Goal: Task Accomplishment & Management: Use online tool/utility

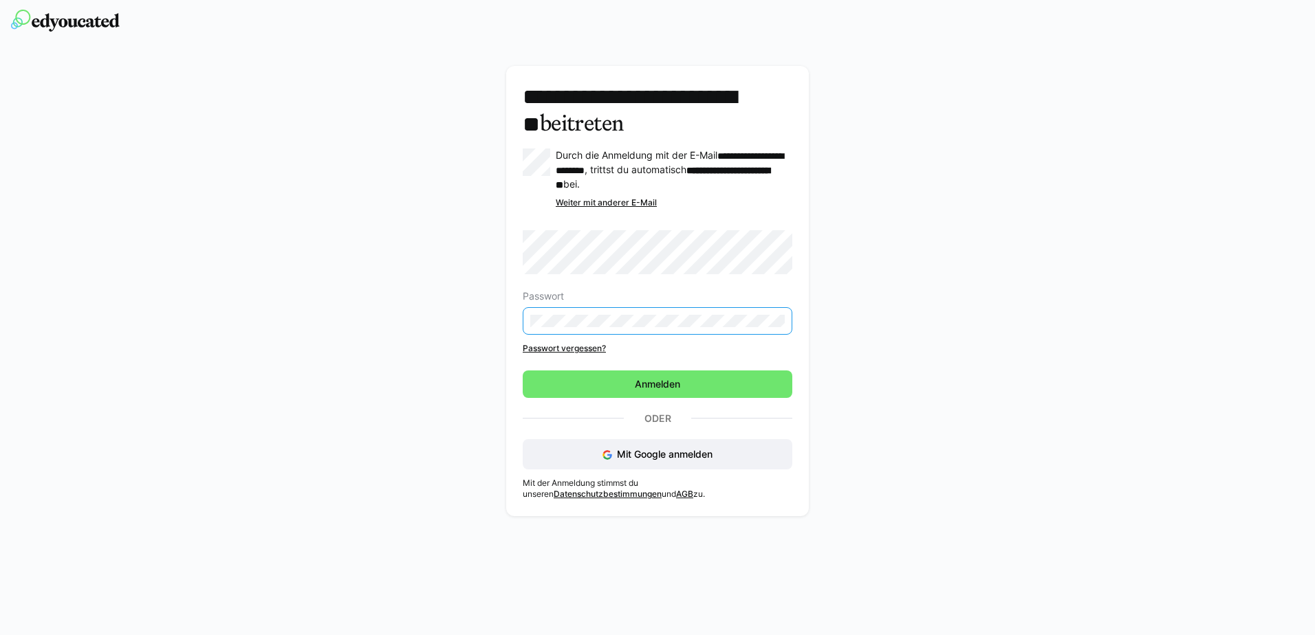
click at [580, 340] on div "Passwort Passwort vergessen?" at bounding box center [658, 292] width 270 height 124
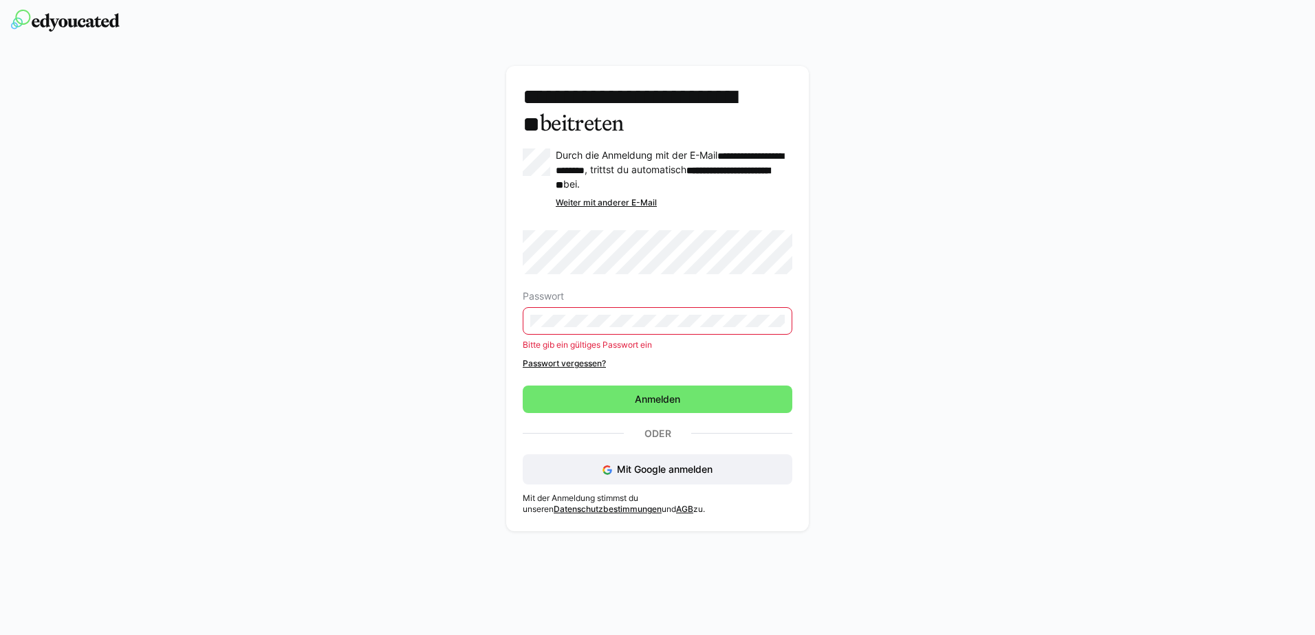
click at [560, 362] on link "Passwort vergessen?" at bounding box center [658, 363] width 270 height 11
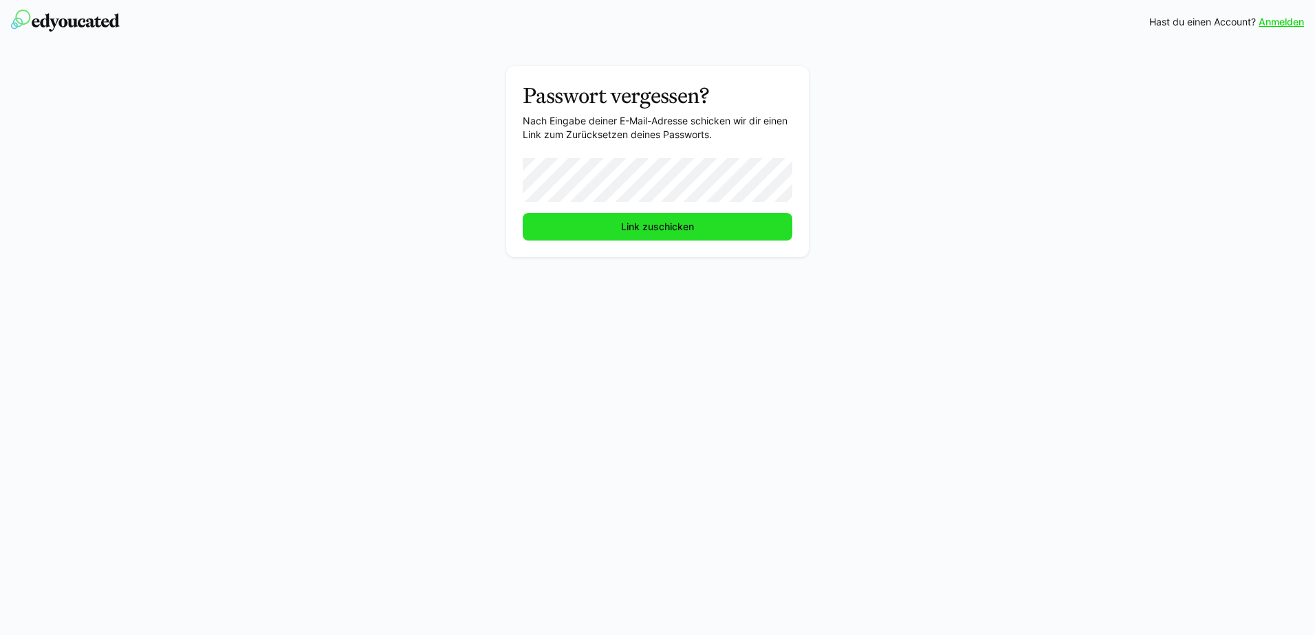
click at [653, 230] on span "Link zuschicken" at bounding box center [657, 227] width 77 height 14
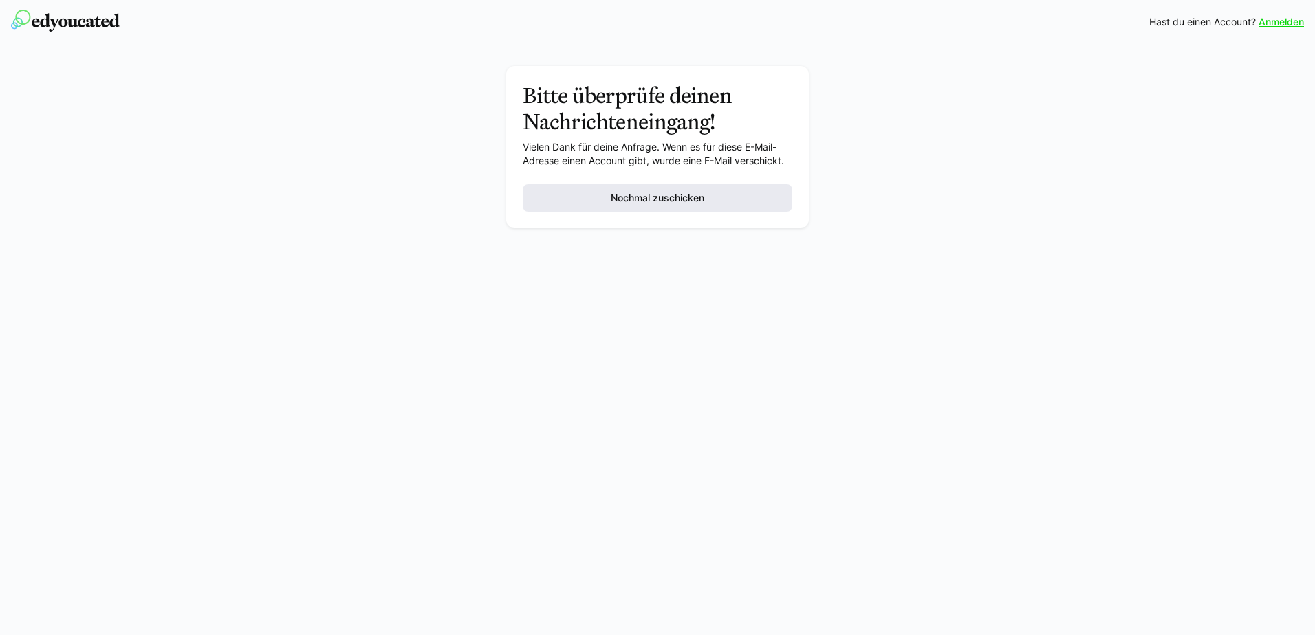
click at [640, 199] on span "Nochmal zuschicken" at bounding box center [658, 198] width 98 height 14
click at [1273, 25] on link "Anmelden" at bounding box center [1280, 22] width 45 height 14
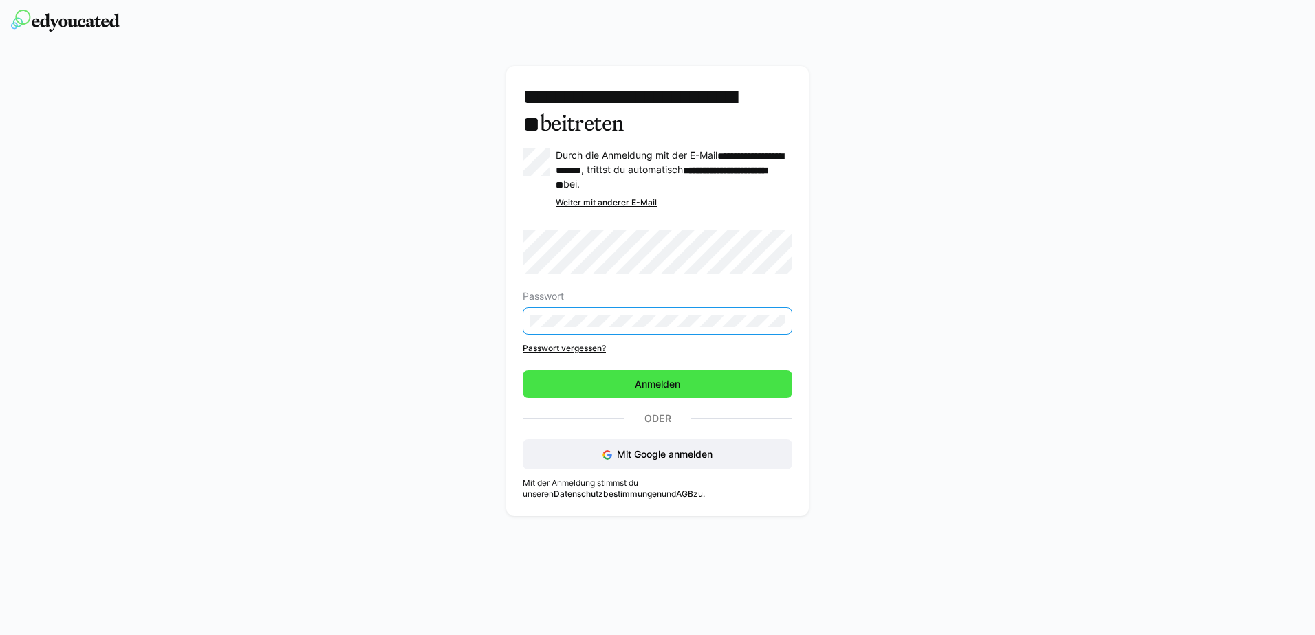
click at [660, 380] on span "Anmelden" at bounding box center [658, 384] width 50 height 14
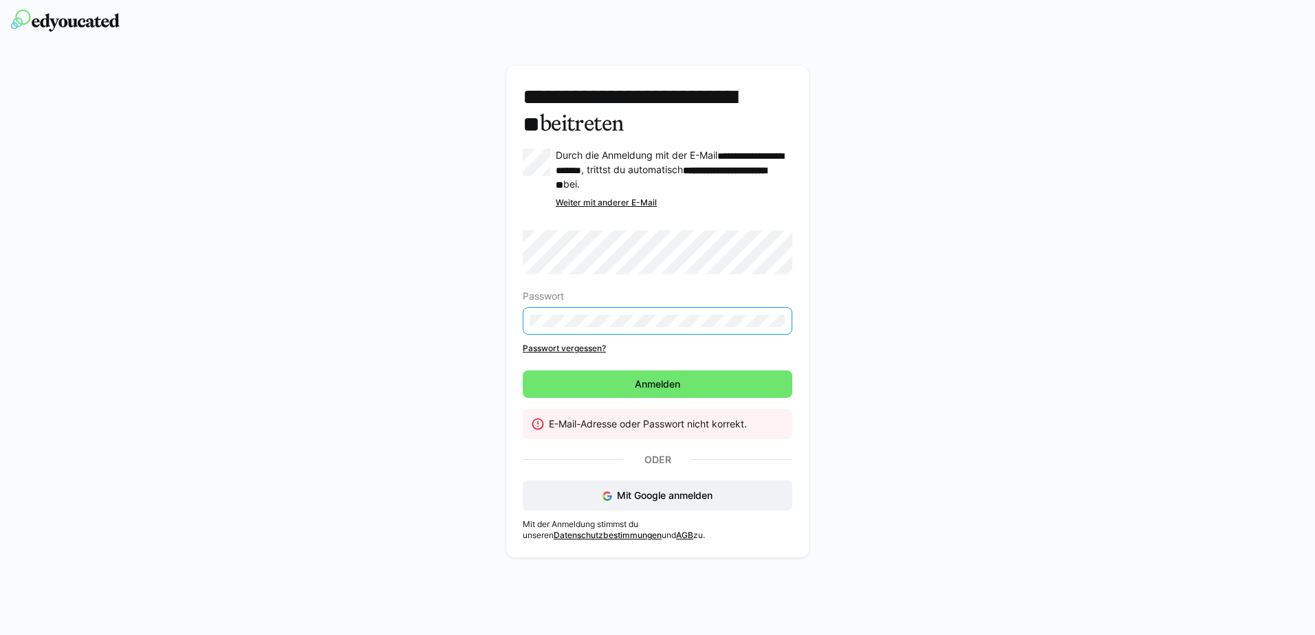
click at [481, 309] on div "**********" at bounding box center [657, 315] width 775 height 499
click at [653, 387] on span "Anmelden" at bounding box center [658, 385] width 270 height 28
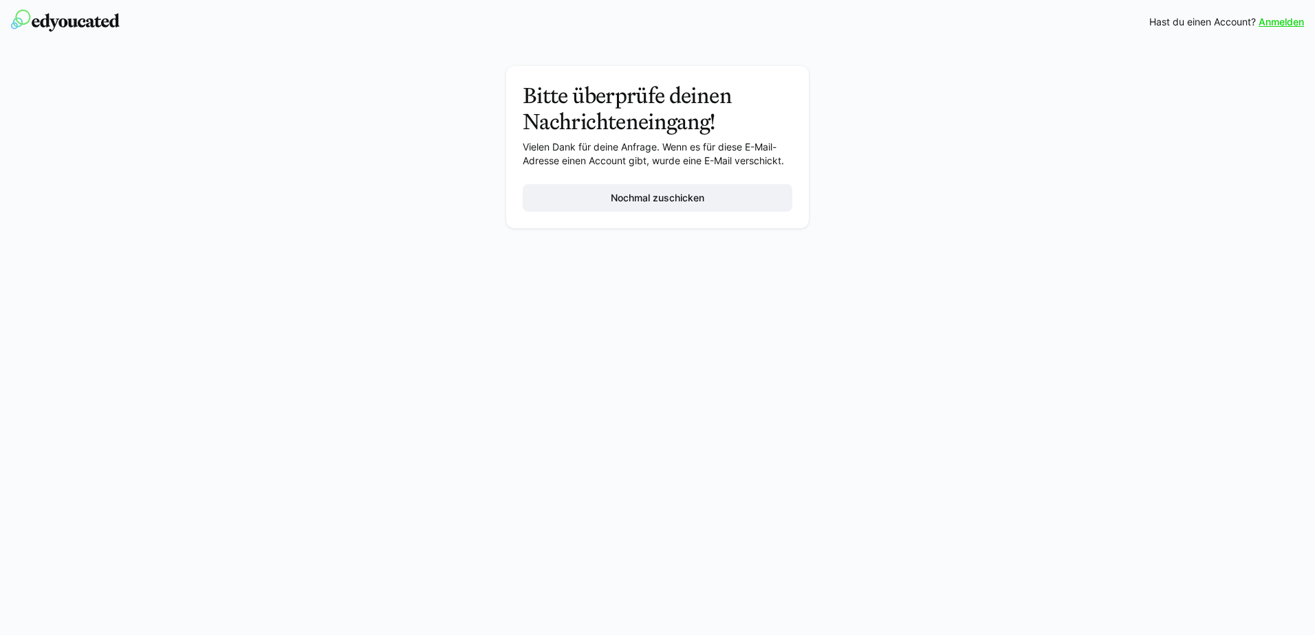
click at [82, 25] on img at bounding box center [65, 21] width 109 height 22
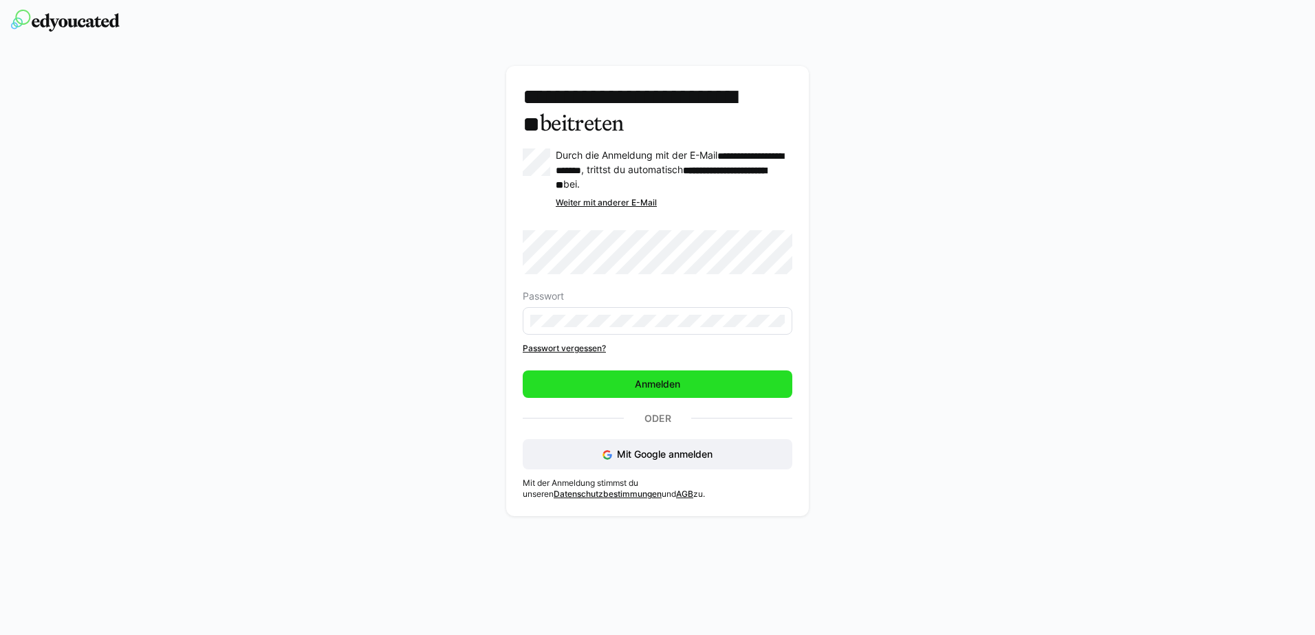
click at [661, 377] on span "Anmelden" at bounding box center [658, 384] width 50 height 14
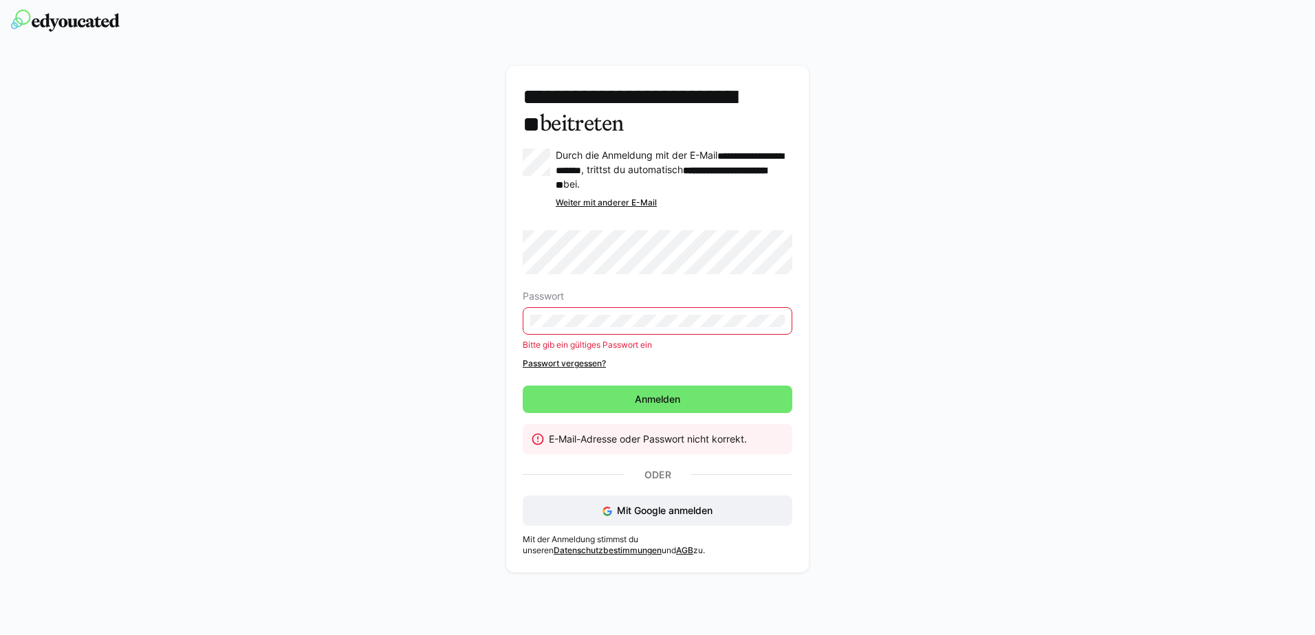
click at [711, 351] on div "Passwort Bitte gib ein gültiges Passwort ein Passwort vergessen?" at bounding box center [658, 299] width 270 height 139
click at [655, 393] on span "Anmelden" at bounding box center [658, 400] width 50 height 14
click at [461, 307] on div "**********" at bounding box center [657, 323] width 775 height 514
click at [658, 393] on span "Anmelden" at bounding box center [658, 400] width 50 height 14
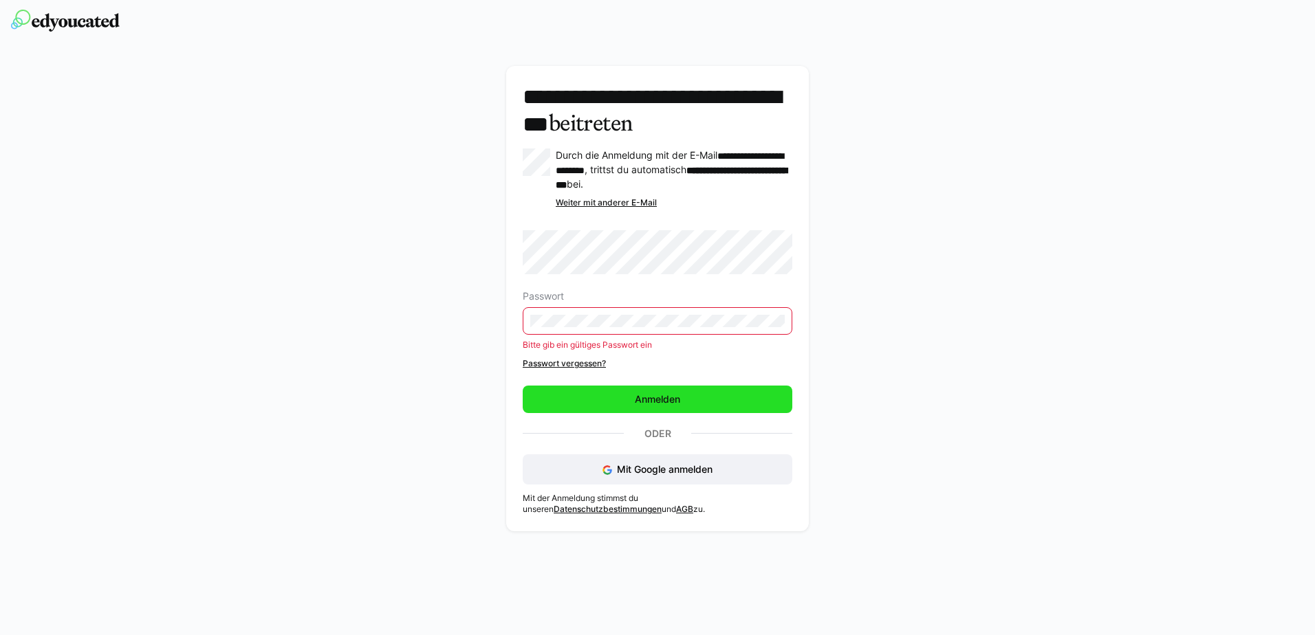
click at [635, 399] on span "Anmelden" at bounding box center [658, 400] width 270 height 28
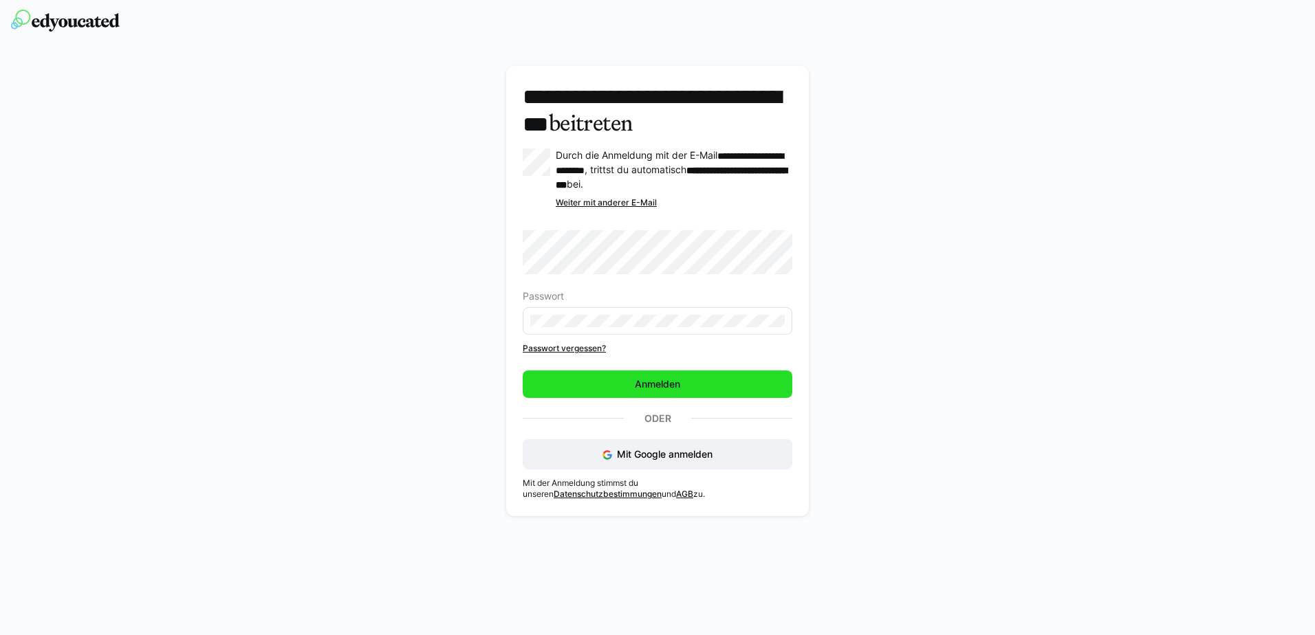
click at [655, 391] on span "Anmelden" at bounding box center [658, 384] width 50 height 14
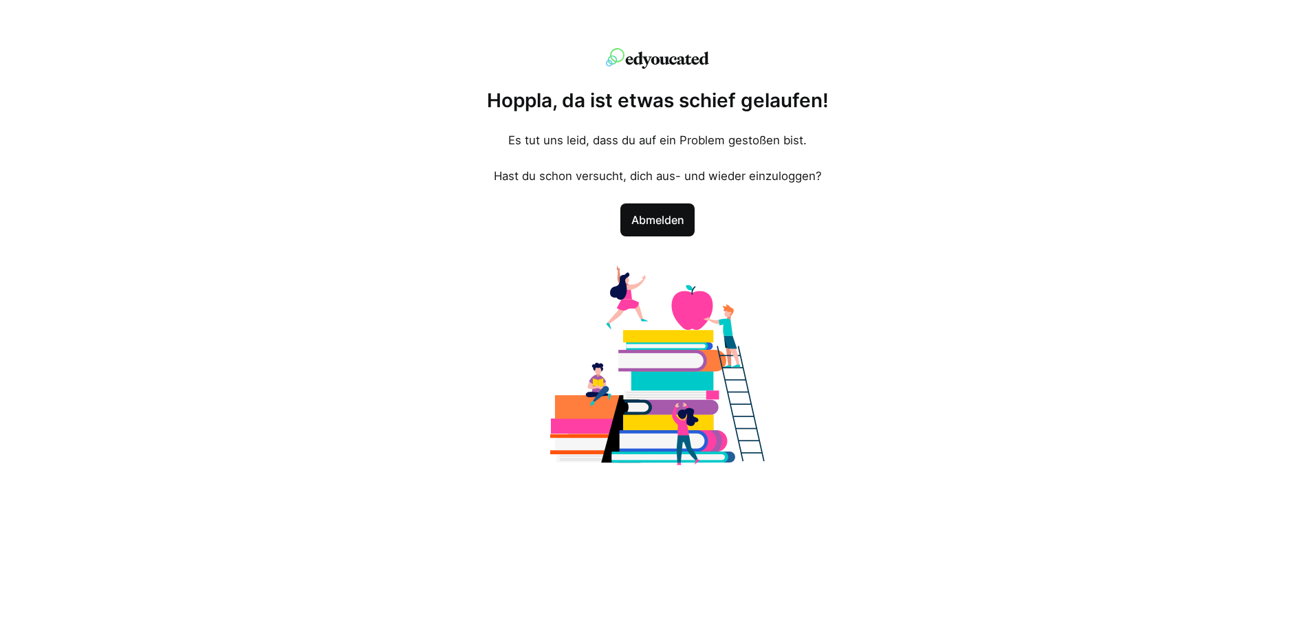
click at [646, 221] on span "Abmelden" at bounding box center [657, 220] width 58 height 17
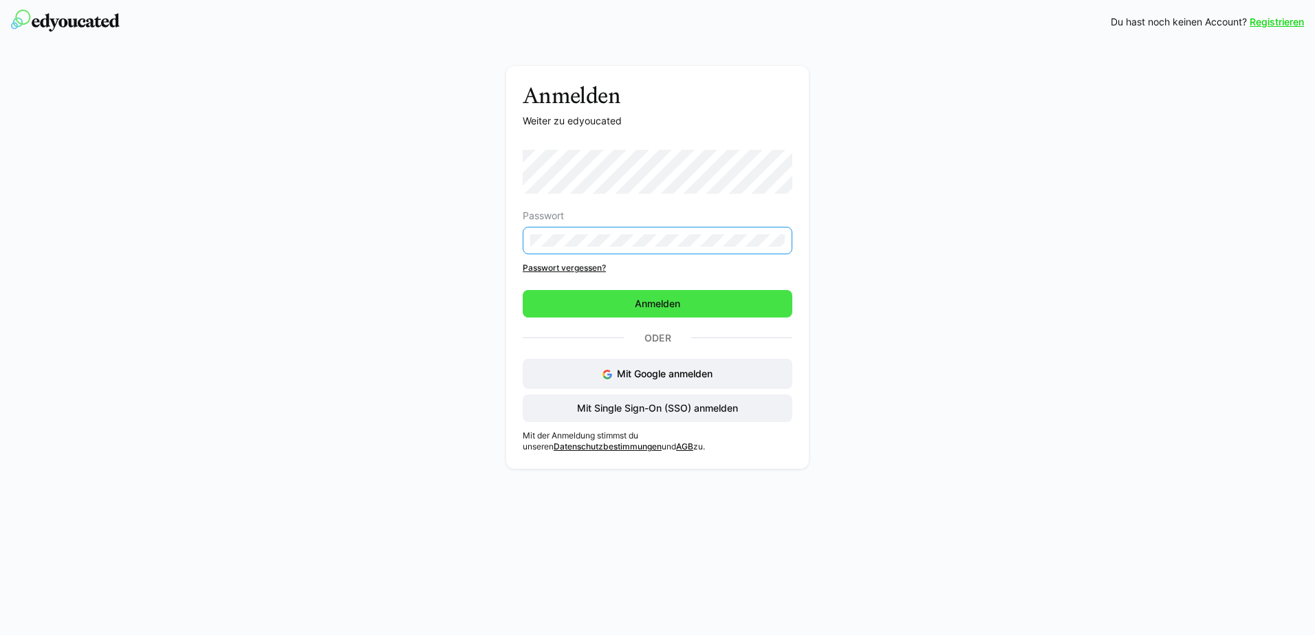
click at [648, 303] on span "Anmelden" at bounding box center [658, 304] width 50 height 14
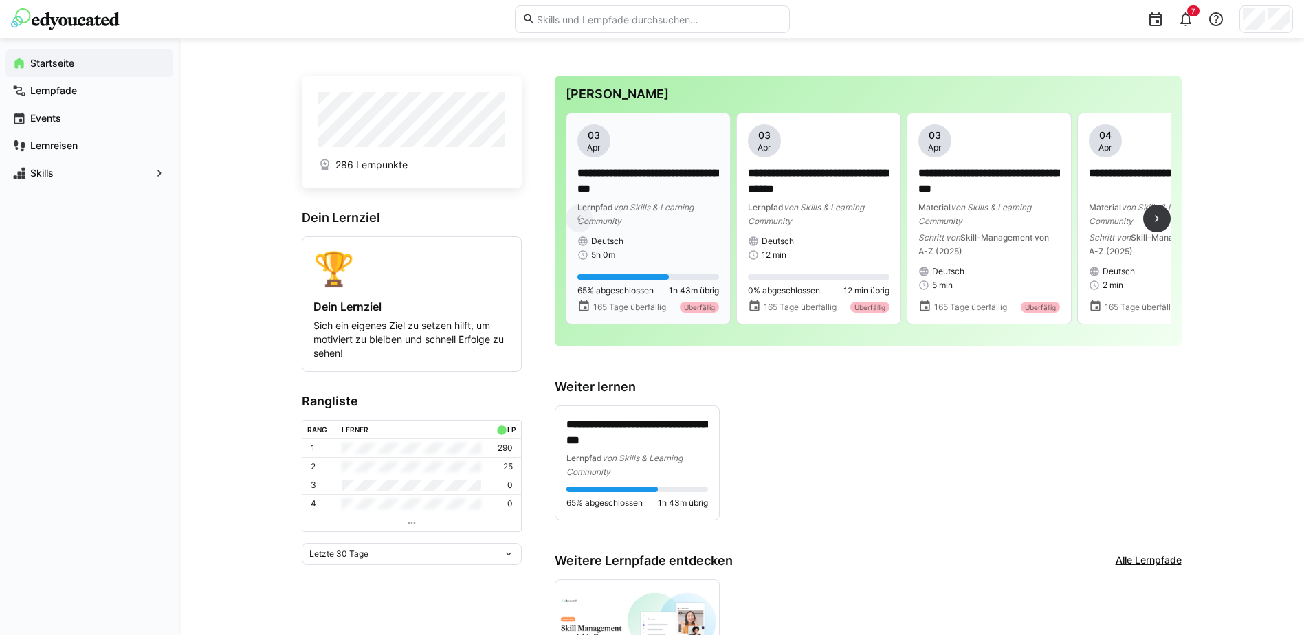
click at [648, 182] on p "**********" at bounding box center [649, 182] width 142 height 32
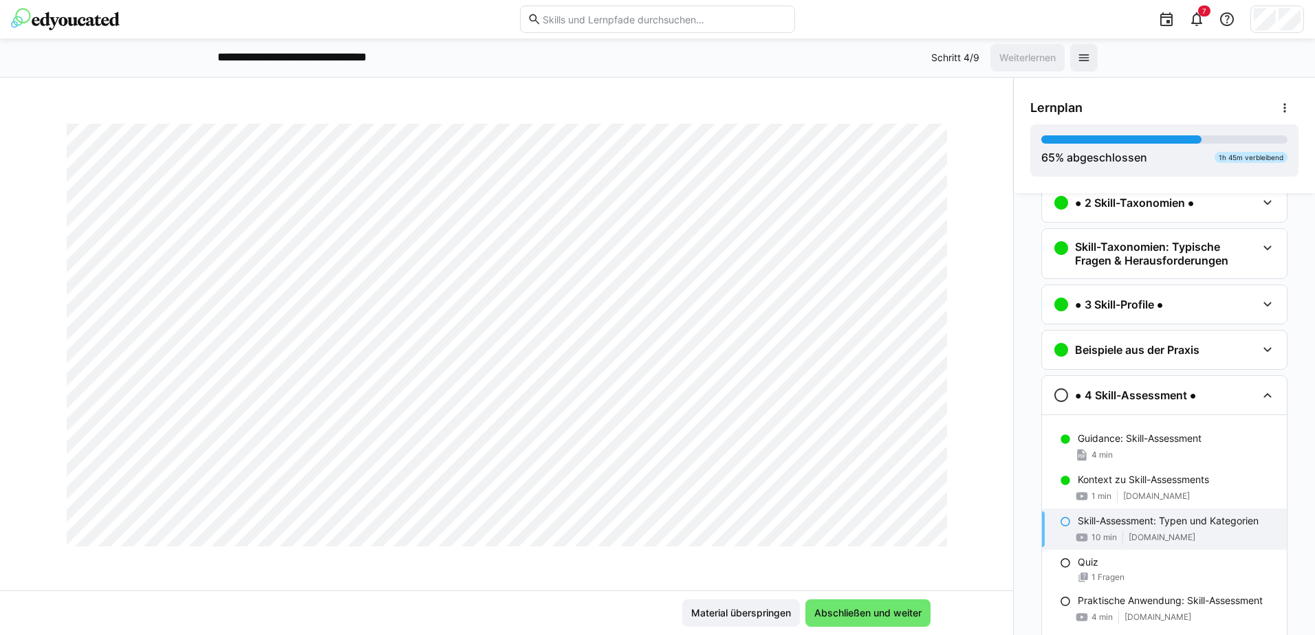
scroll to position [68, 0]
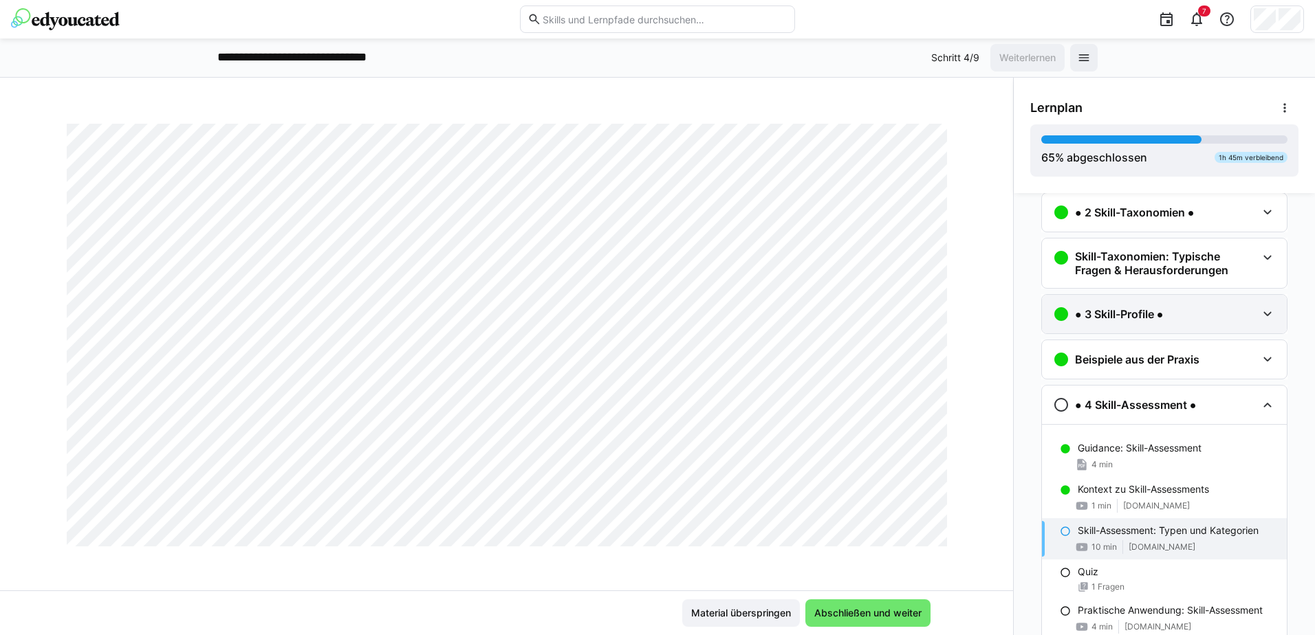
click at [1259, 306] on eds-icon at bounding box center [1267, 314] width 17 height 17
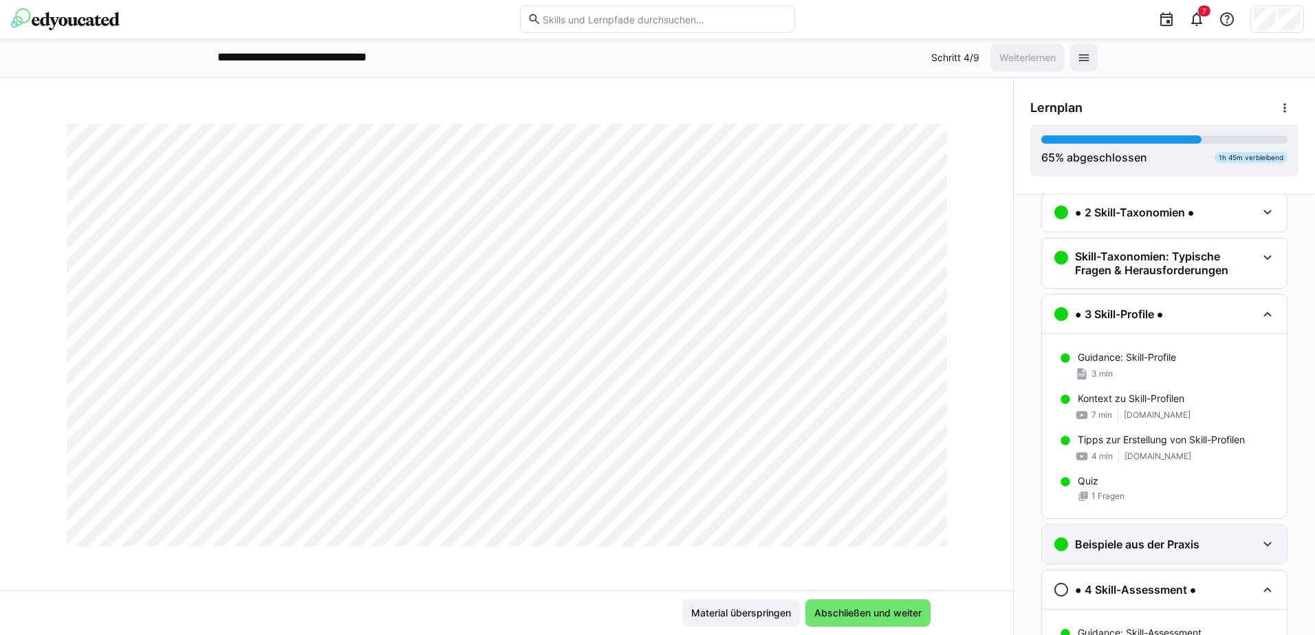
click at [1262, 543] on eds-icon at bounding box center [1267, 544] width 17 height 17
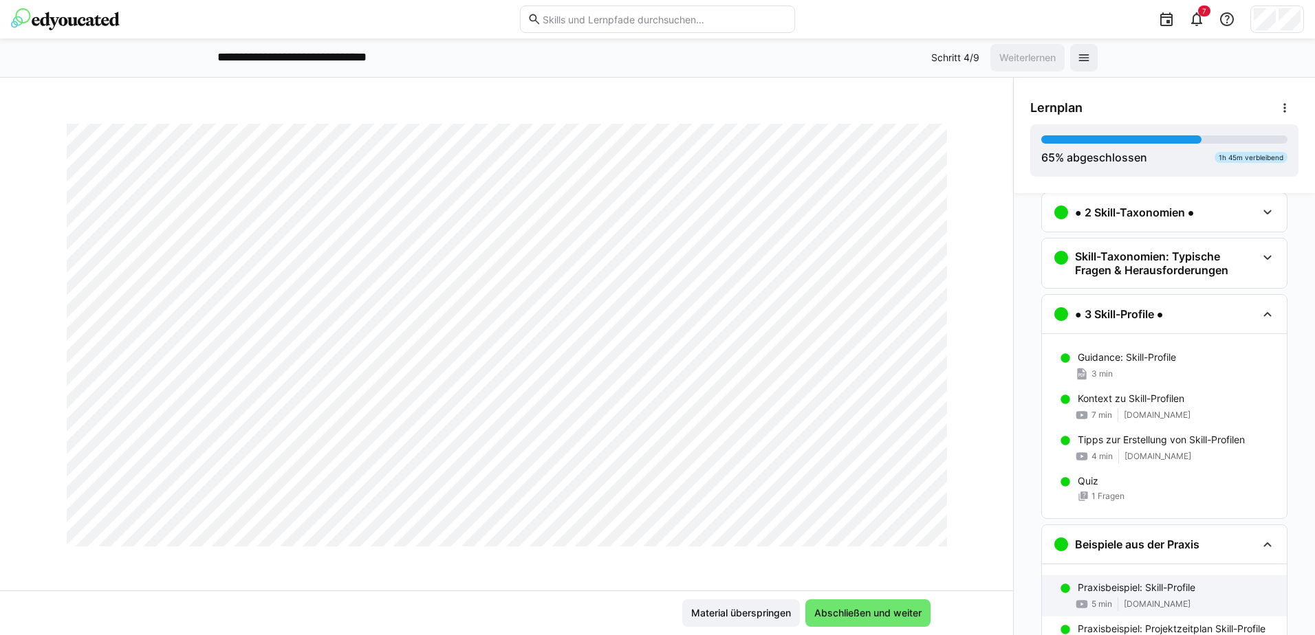
scroll to position [274, 0]
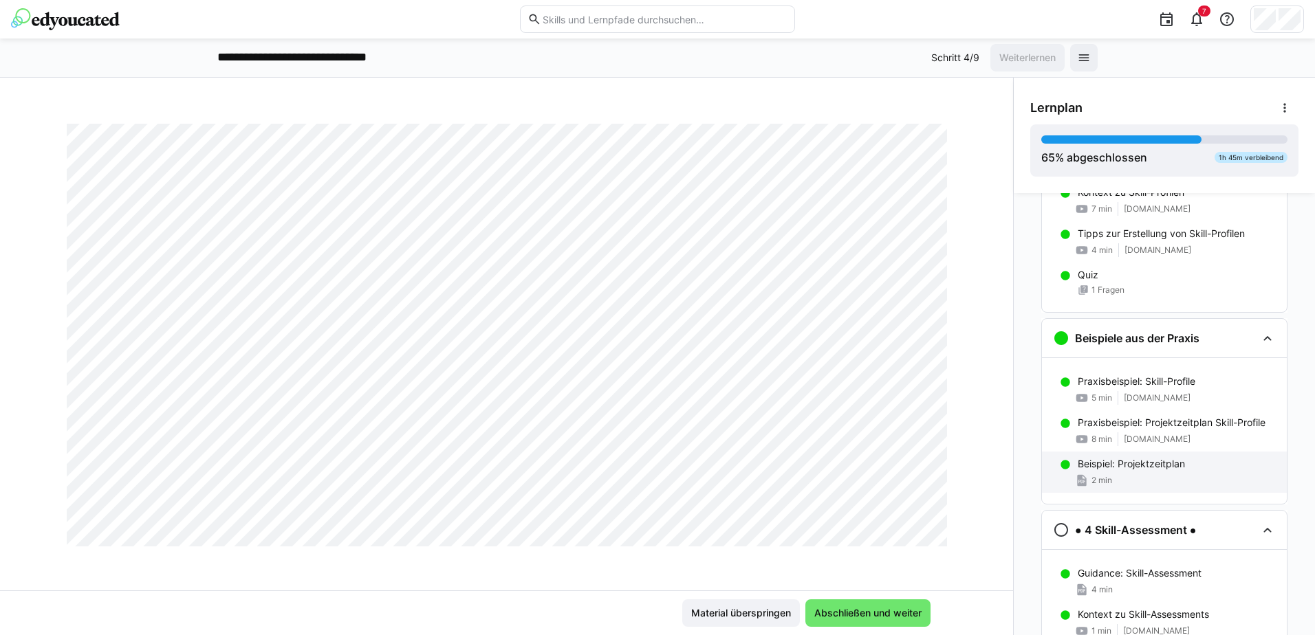
click at [1153, 464] on p "Beispiel: Projektzeitplan" at bounding box center [1130, 464] width 107 height 14
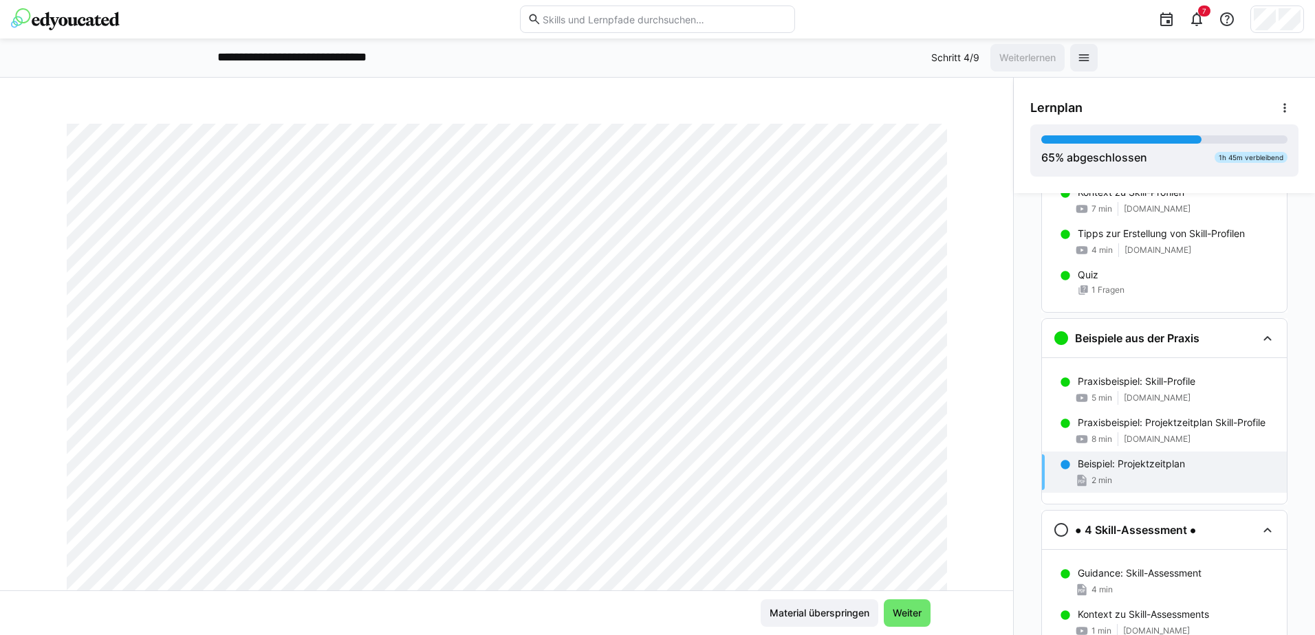
scroll to position [399, 0]
